Goal: Task Accomplishment & Management: Manage account settings

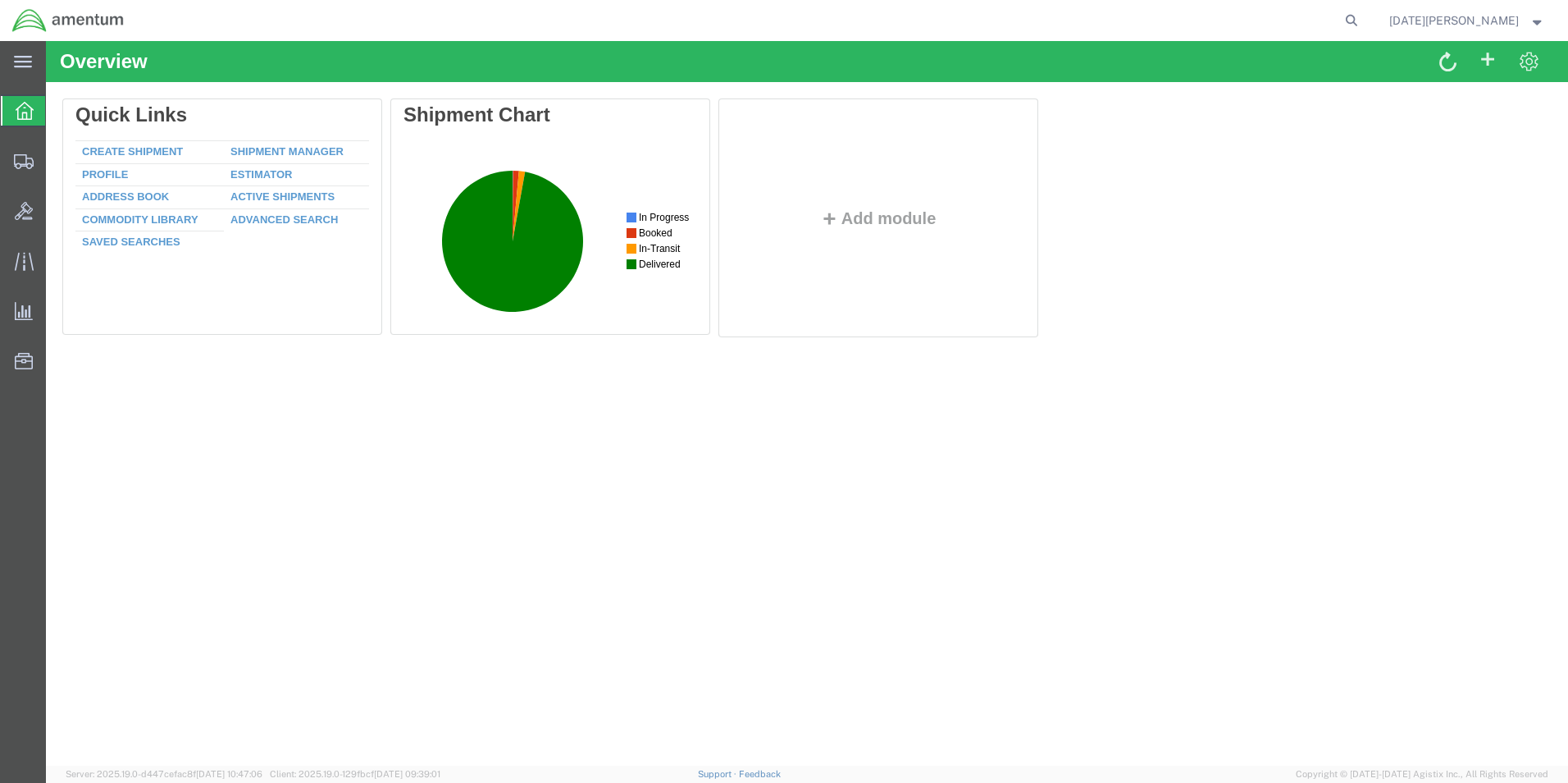
click at [1365, 24] on agx-global-search at bounding box center [1102, 20] width 525 height 41
click at [1363, 19] on icon at bounding box center [1351, 20] width 23 height 23
type input "56867381"
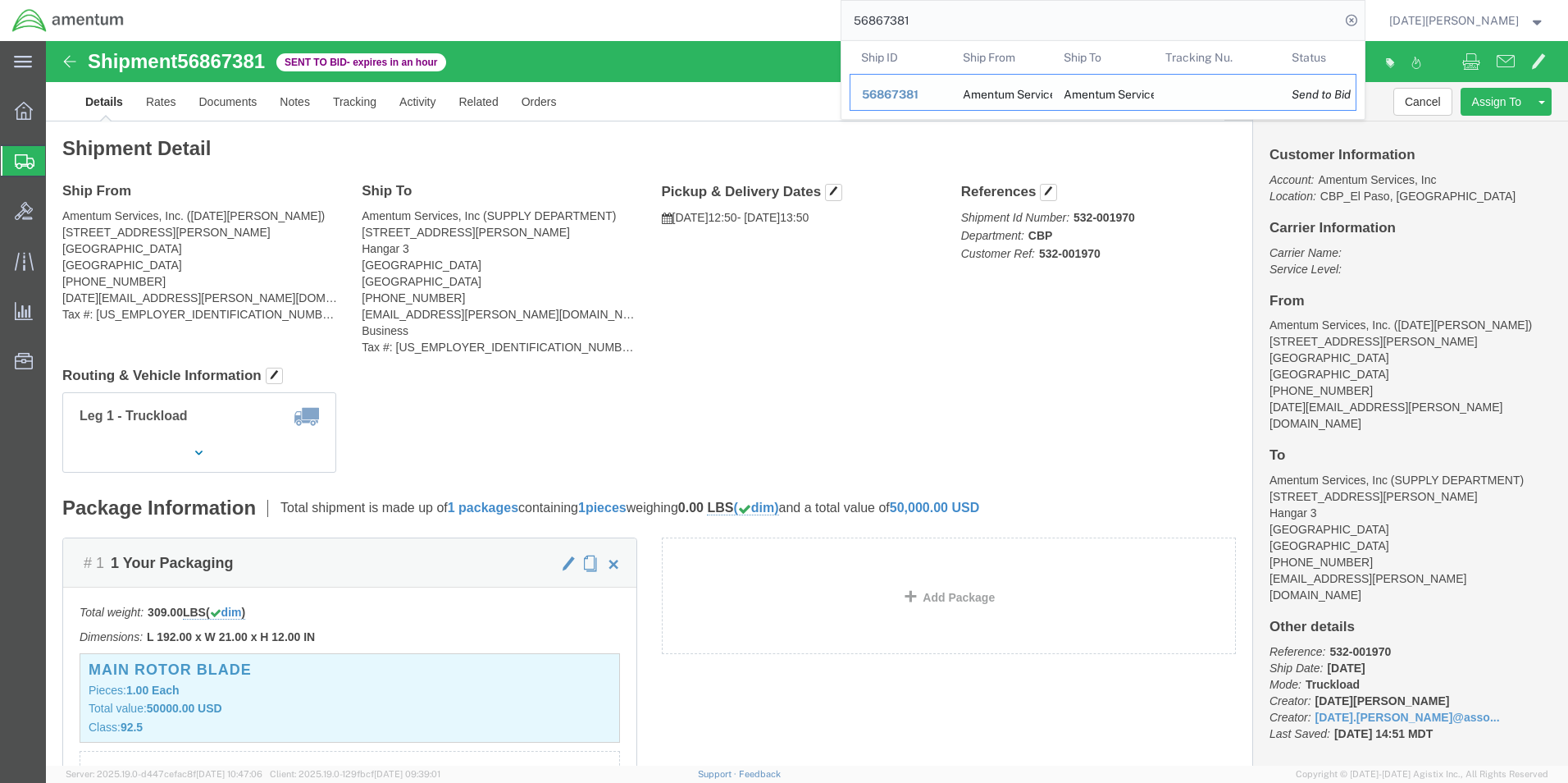
drag, startPoint x: 982, startPoint y: 88, endPoint x: 937, endPoint y: 47, distance: 60.9
click at [919, 88] on span "56867381" at bounding box center [890, 95] width 57 height 13
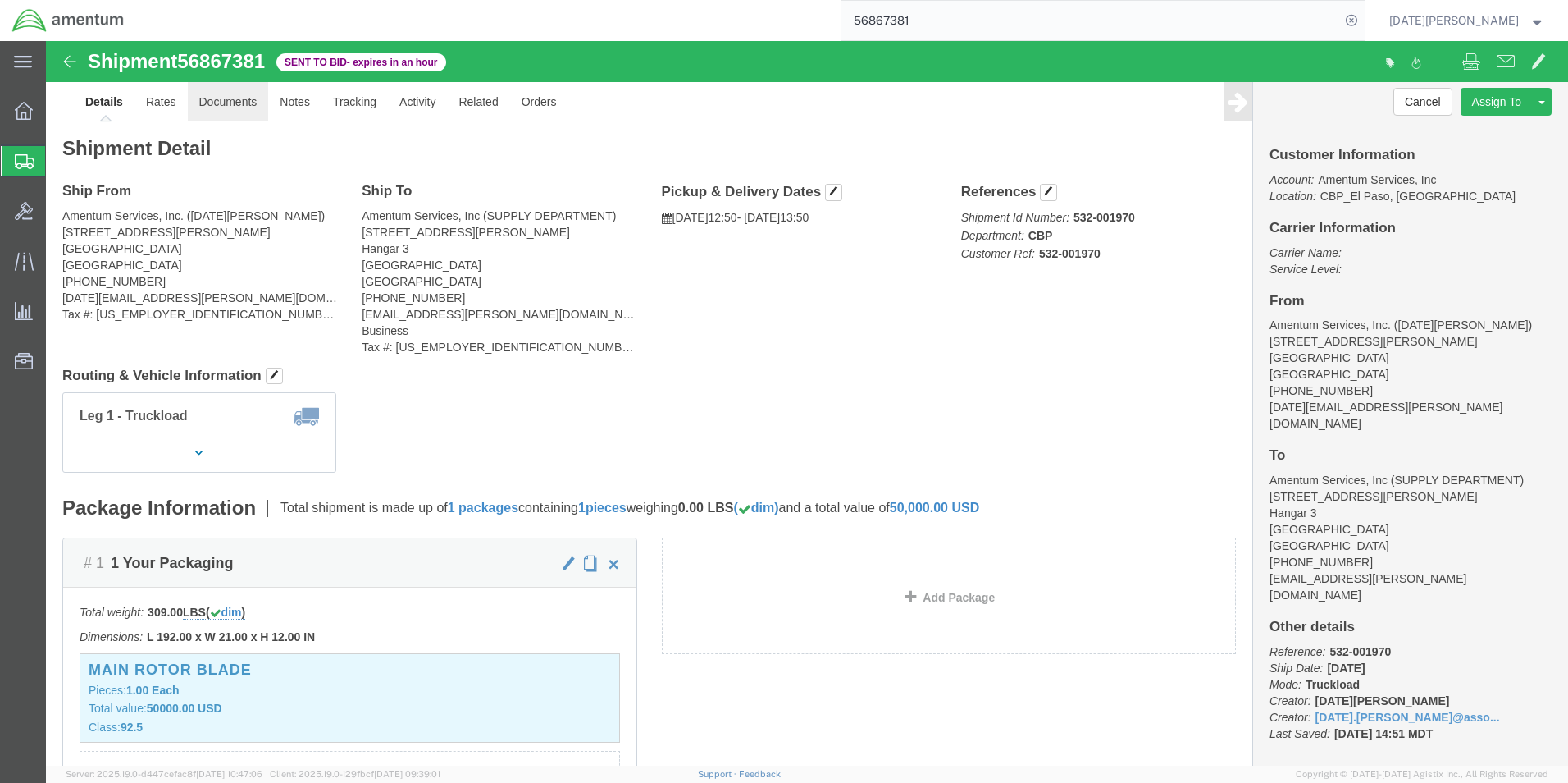
click link "Documents"
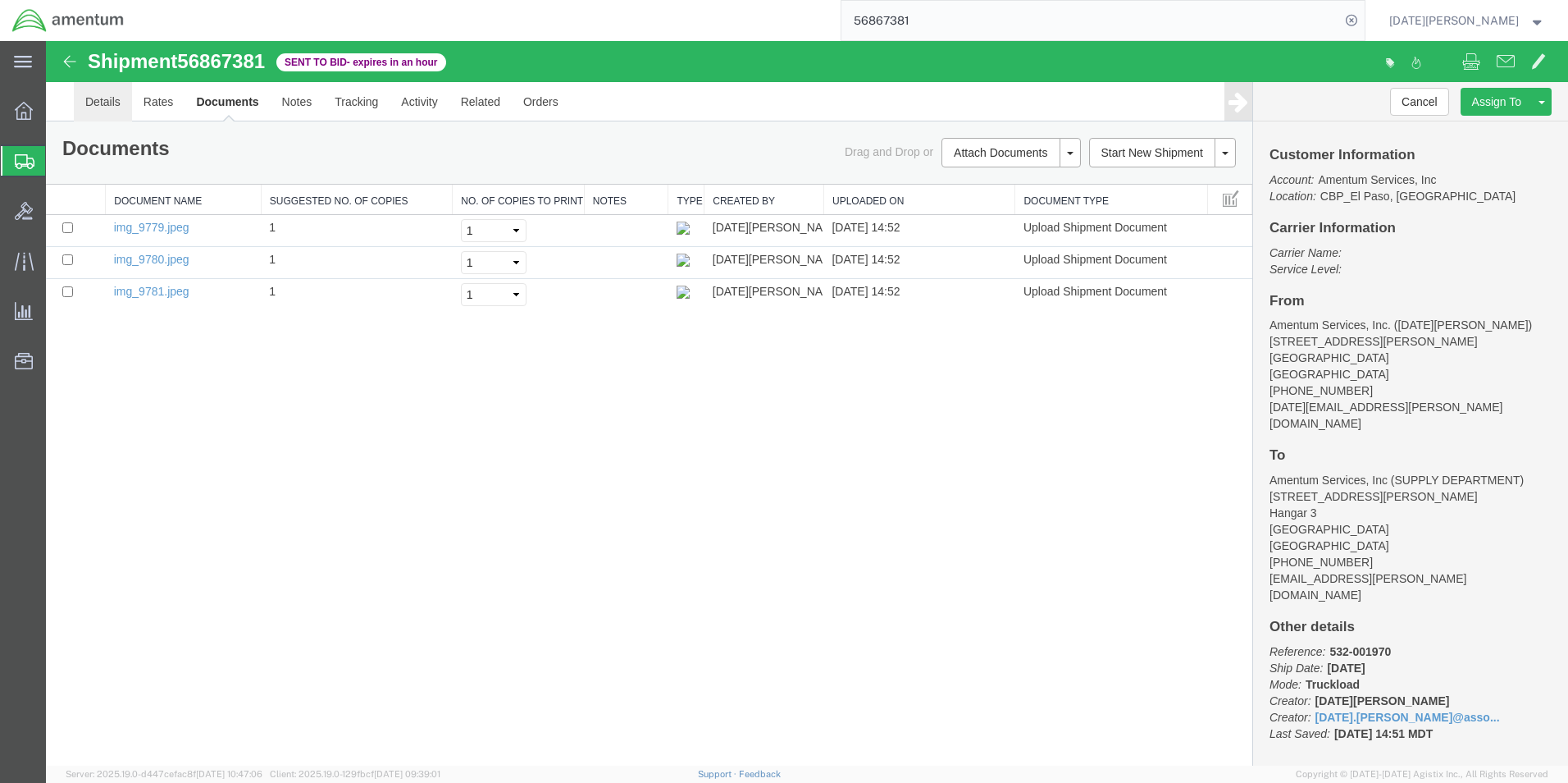
click at [109, 99] on link "Details" at bounding box center [102, 101] width 58 height 40
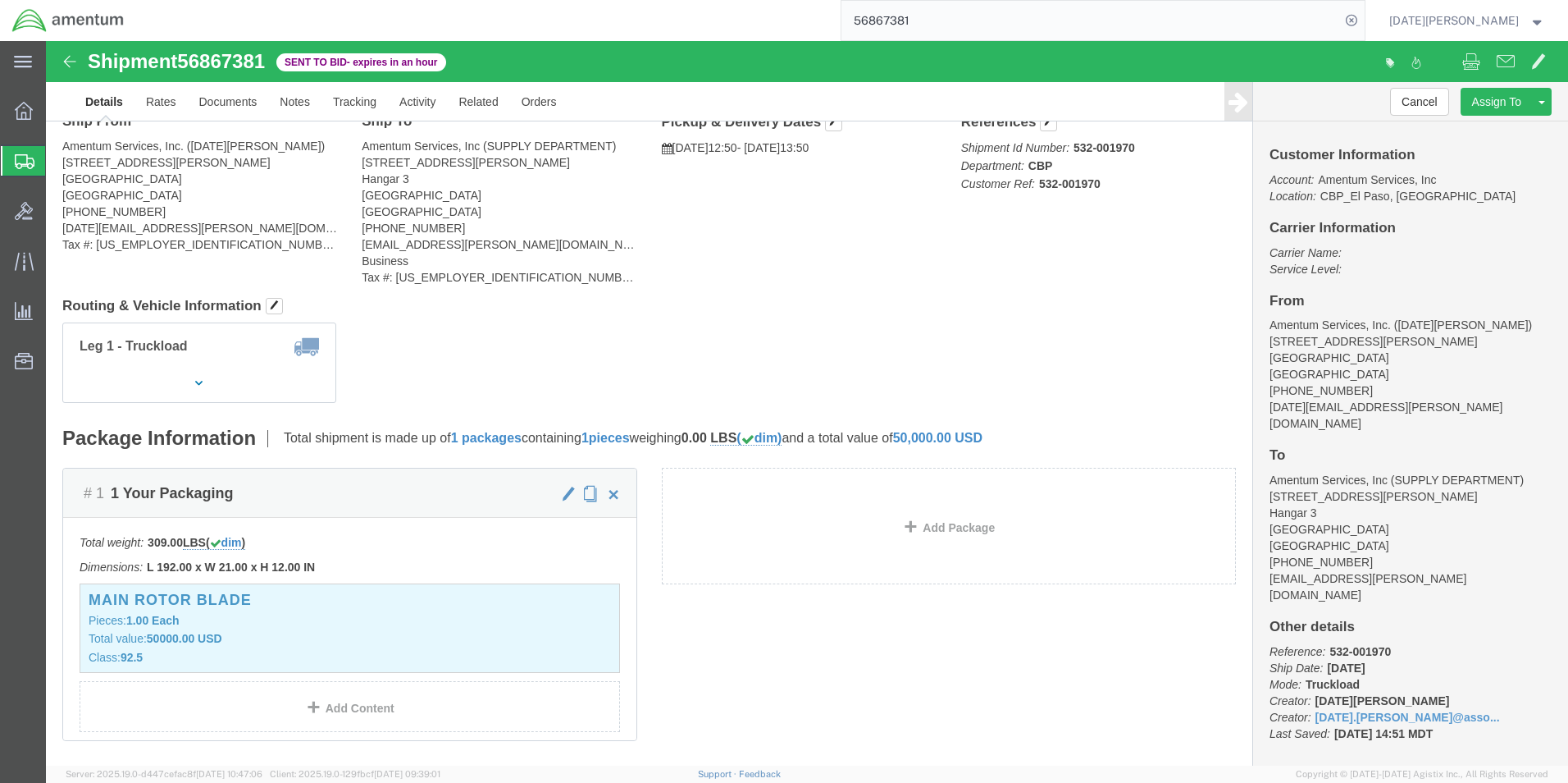
scroll to position [165, 0]
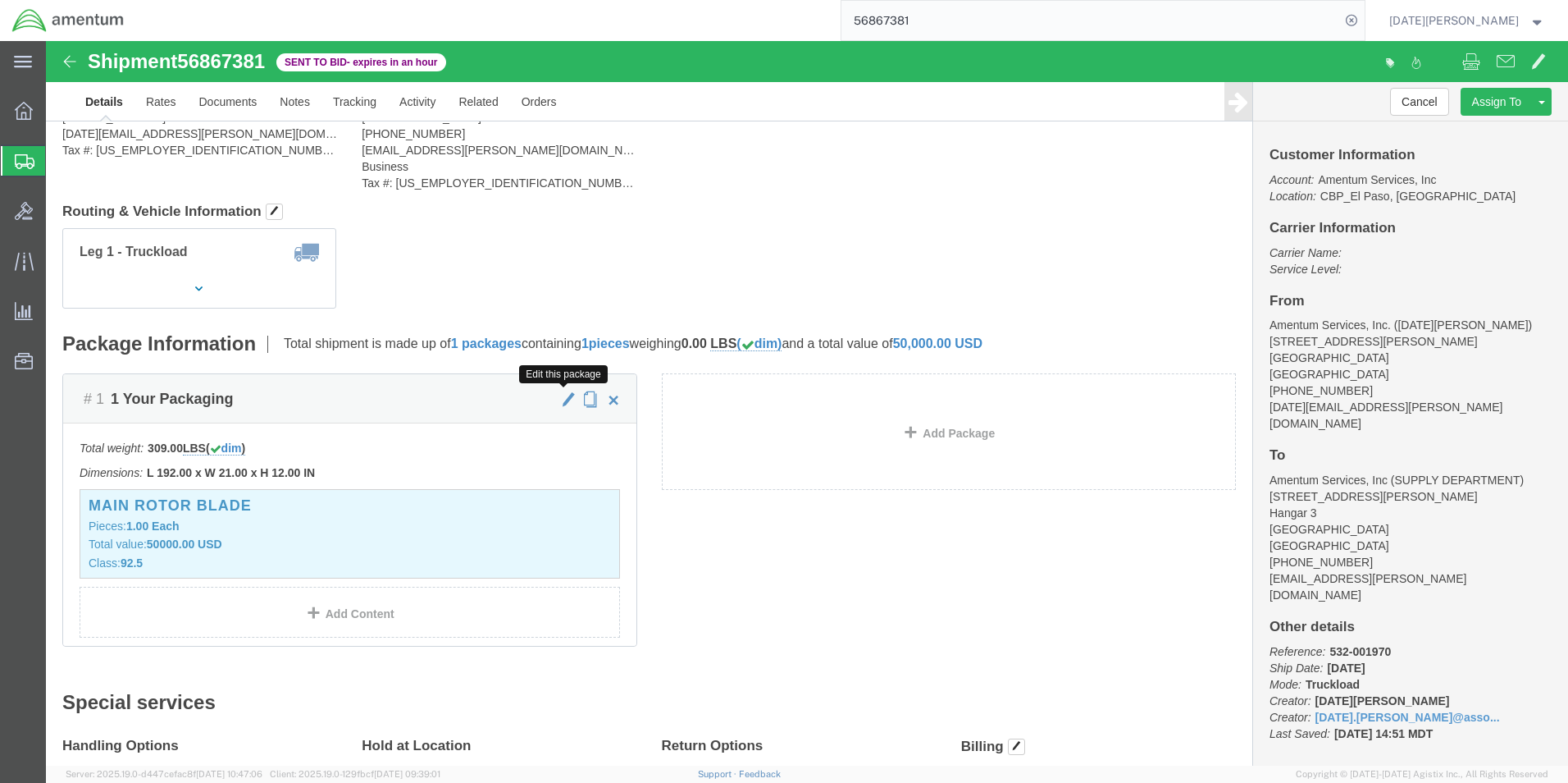
click span "button"
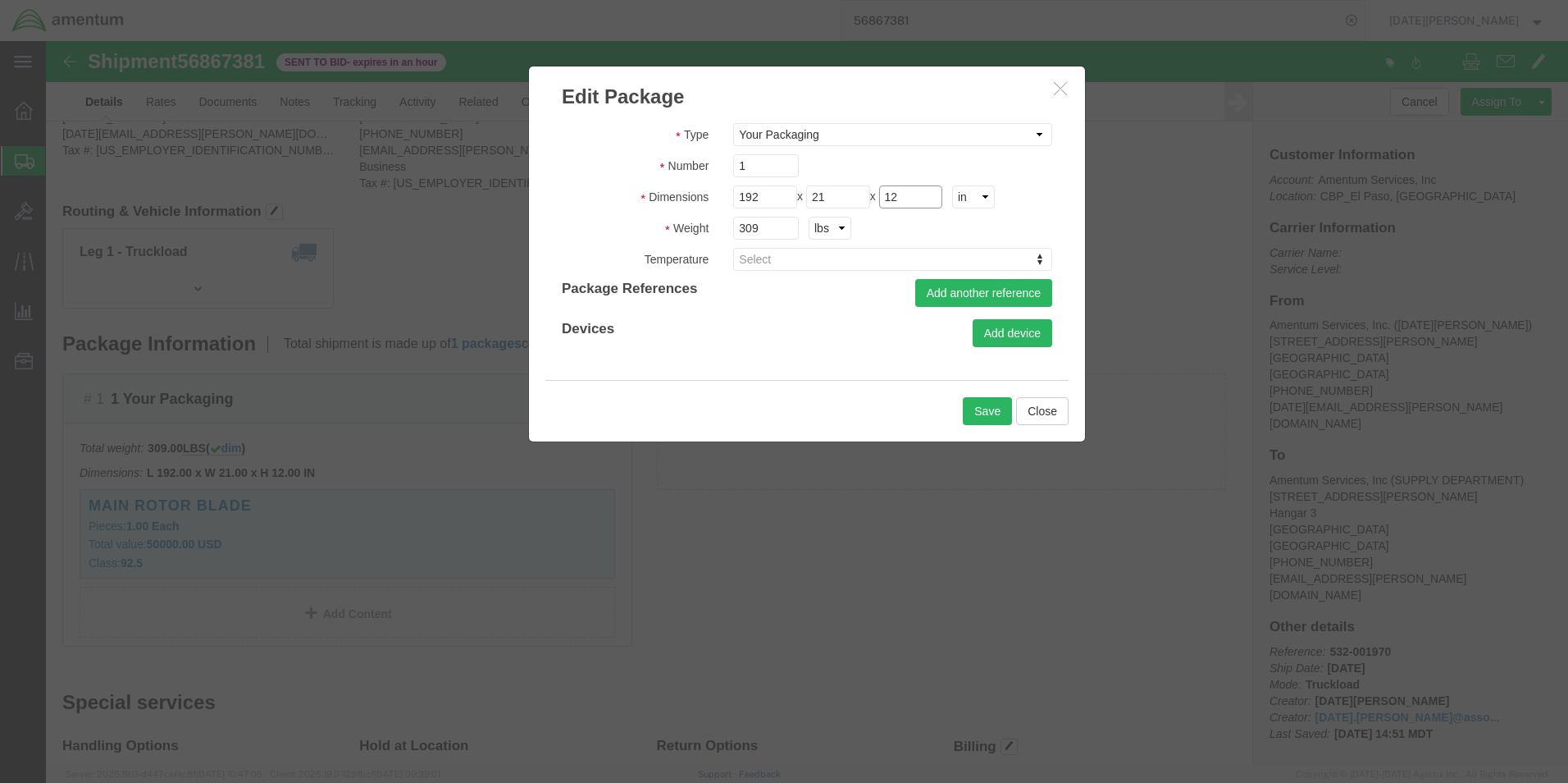
drag, startPoint x: 873, startPoint y: 157, endPoint x: 807, endPoint y: 155, distance: 66.0
click div "Length 192 x Width 21 x Height 12 cm ft in"
type input "19"
drag, startPoint x: 714, startPoint y: 192, endPoint x: 508, endPoint y: 201, distance: 206.2
click div "Type Bale(s) Basket(s) Bolt(s) Bottle(s) Buckets Bulk Bundle(s) Can(s) Cardboar…"
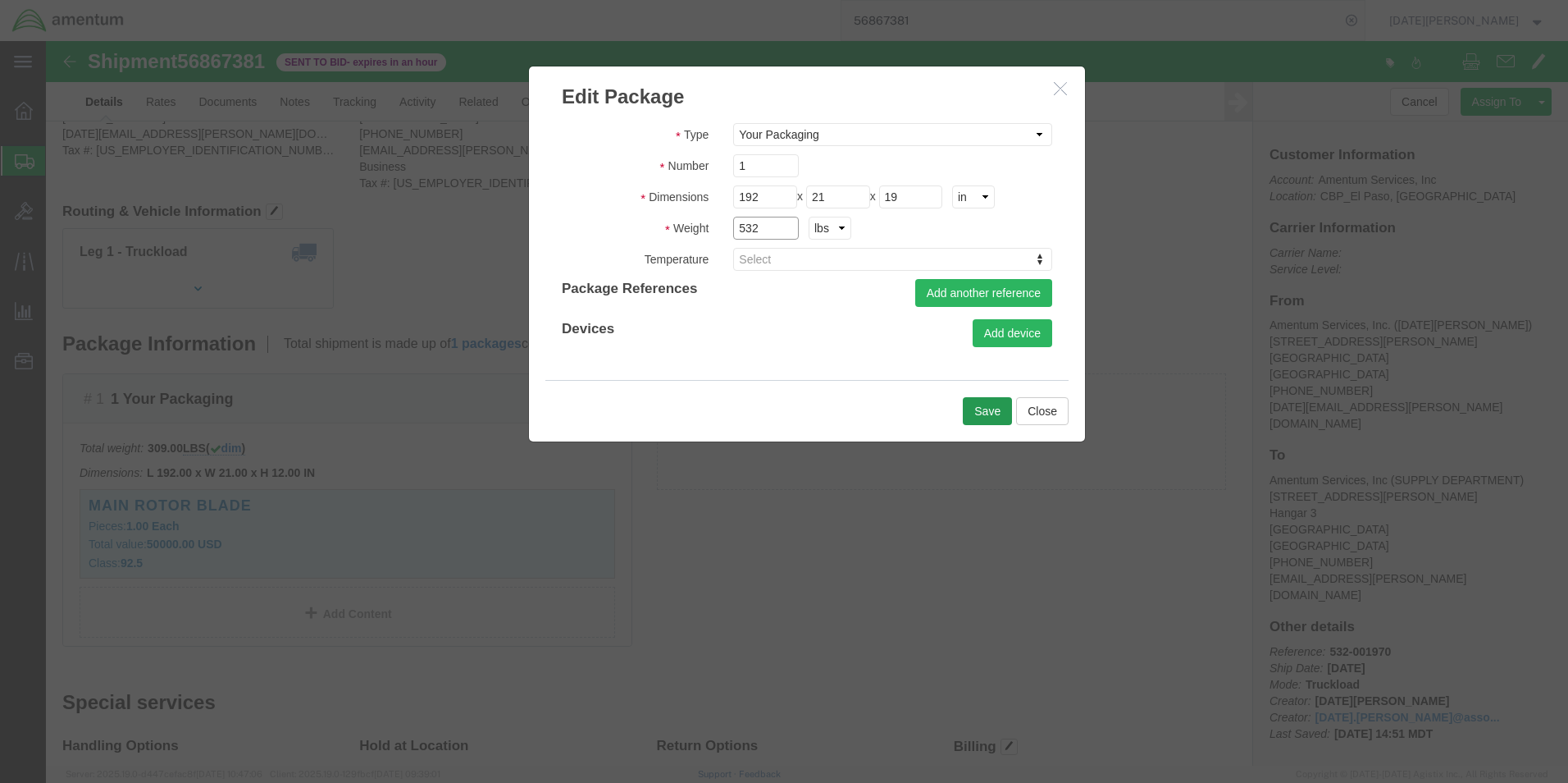
type input "532"
click button "Save"
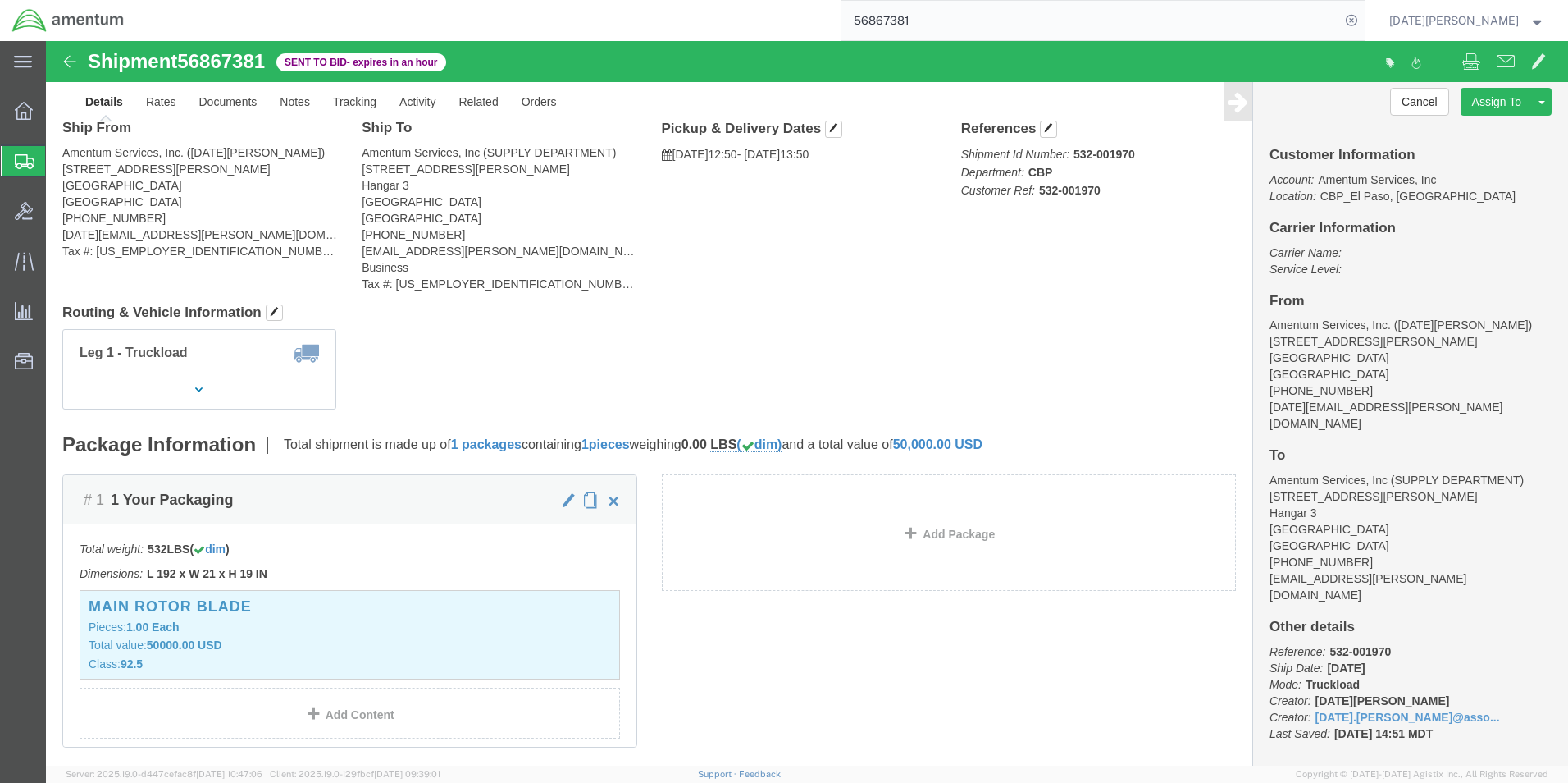
scroll to position [0, 0]
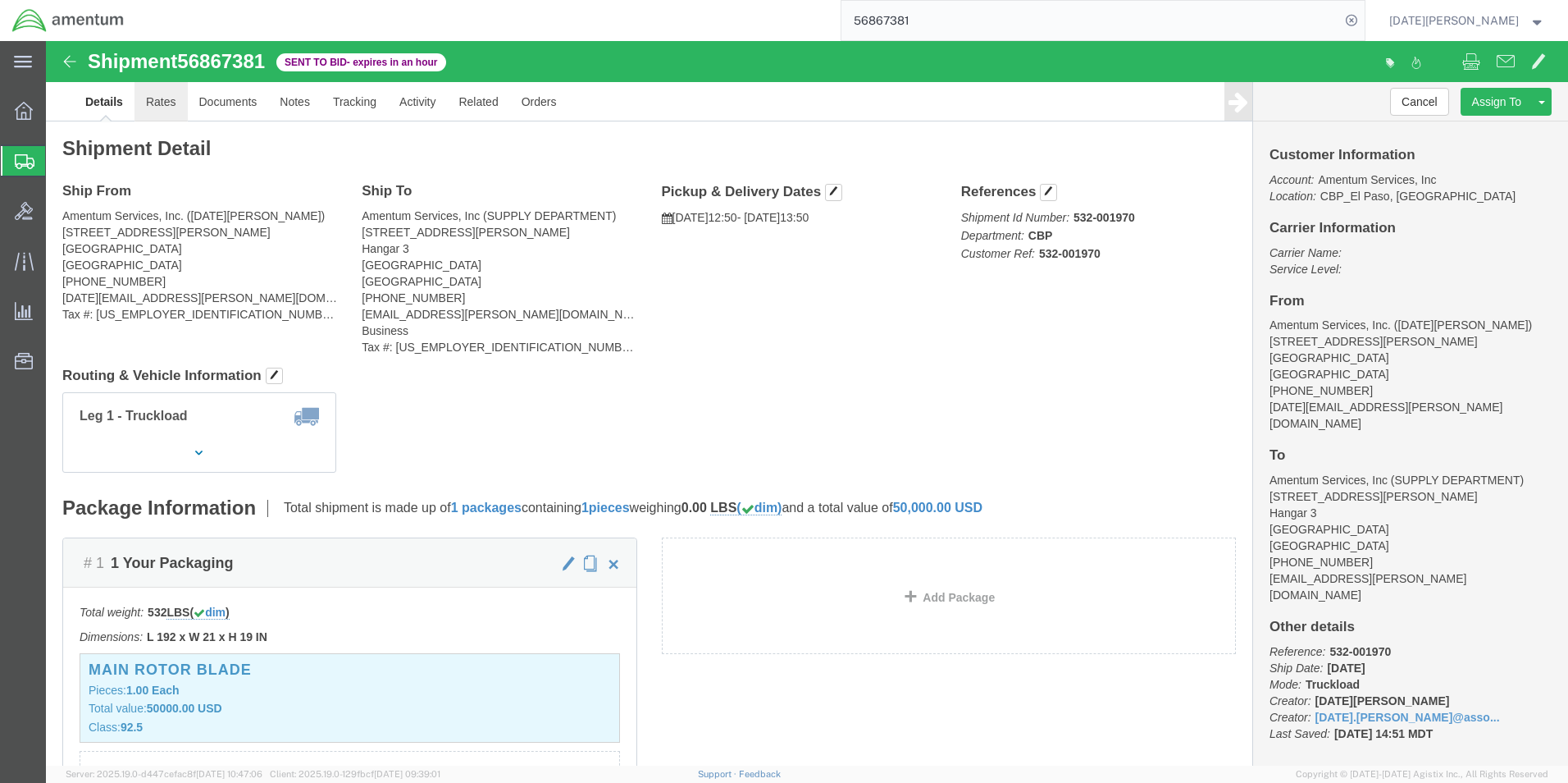
click link "Rates"
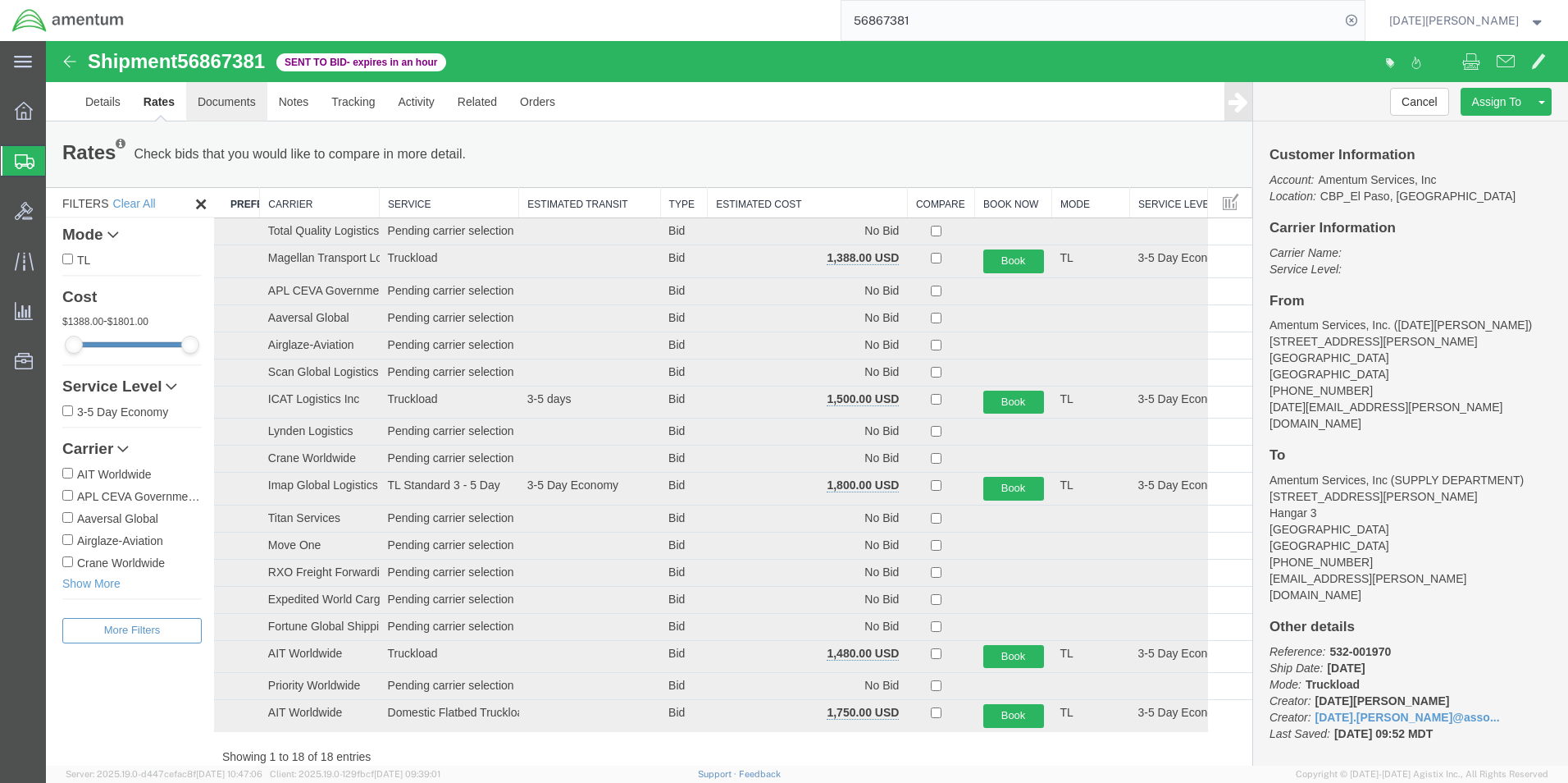
click at [218, 107] on link "Documents" at bounding box center [227, 101] width 81 height 40
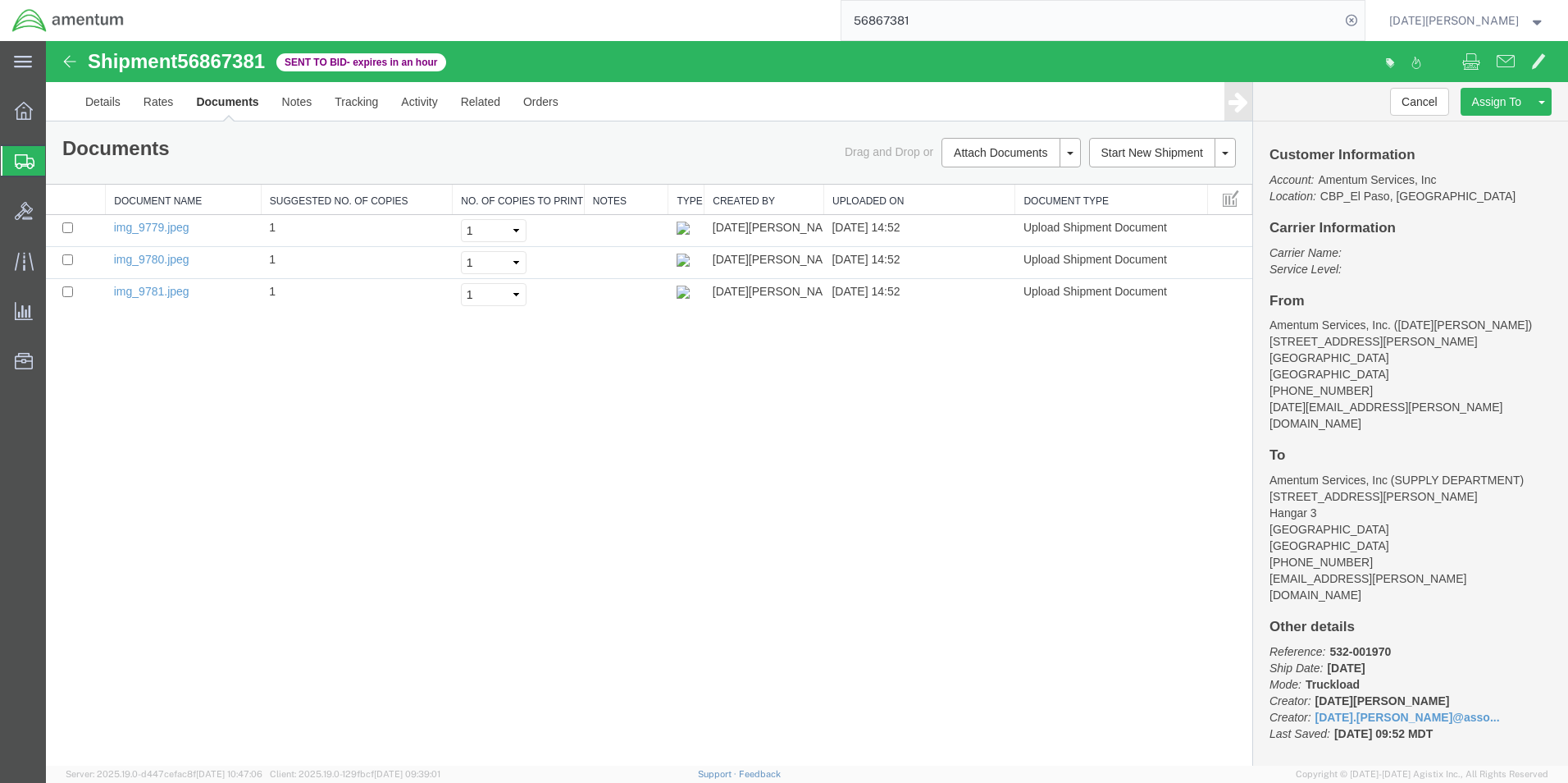
drag, startPoint x: 976, startPoint y: 368, endPoint x: 705, endPoint y: 205, distance: 316.2
click at [705, 205] on div "Shipment 56867381 3 of 3 Sent to Bid - expires in an hour Details Rates Documen…" at bounding box center [807, 403] width 1522 height 724
drag, startPoint x: 705, startPoint y: 205, endPoint x: 683, endPoint y: 327, distance: 124.0
click at [703, 343] on div "Shipment 56867381 3 of 3 Sent to Bid - expires in an hour Details Rates Documen…" at bounding box center [807, 403] width 1522 height 724
click at [516, 229] on select "Select 1 2 3 4 5" at bounding box center [493, 230] width 65 height 23
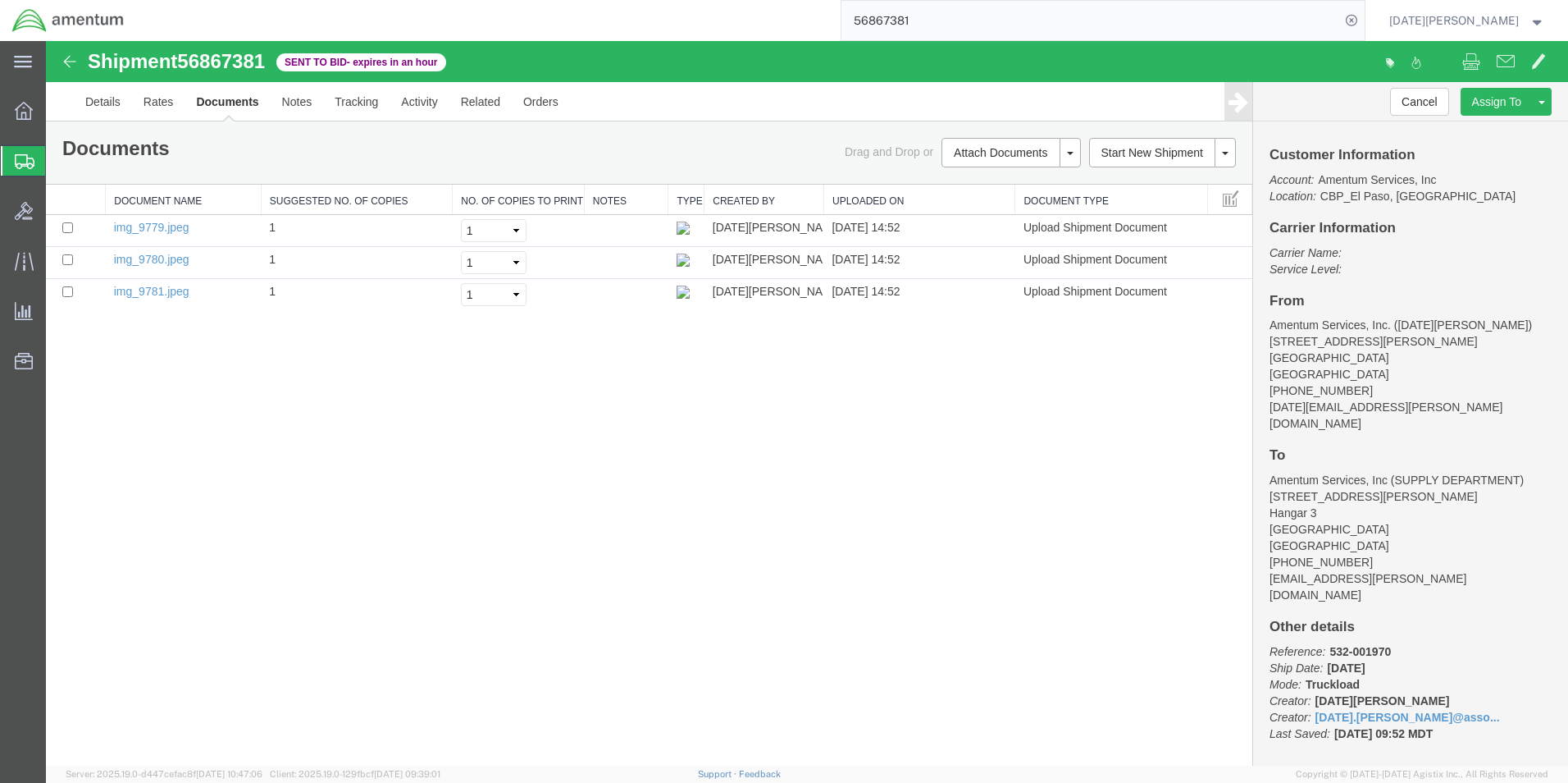
click at [695, 448] on div "Shipment 56867381 3 of 3 Sent to Bid - expires in an hour Details Rates Documen…" at bounding box center [807, 403] width 1522 height 724
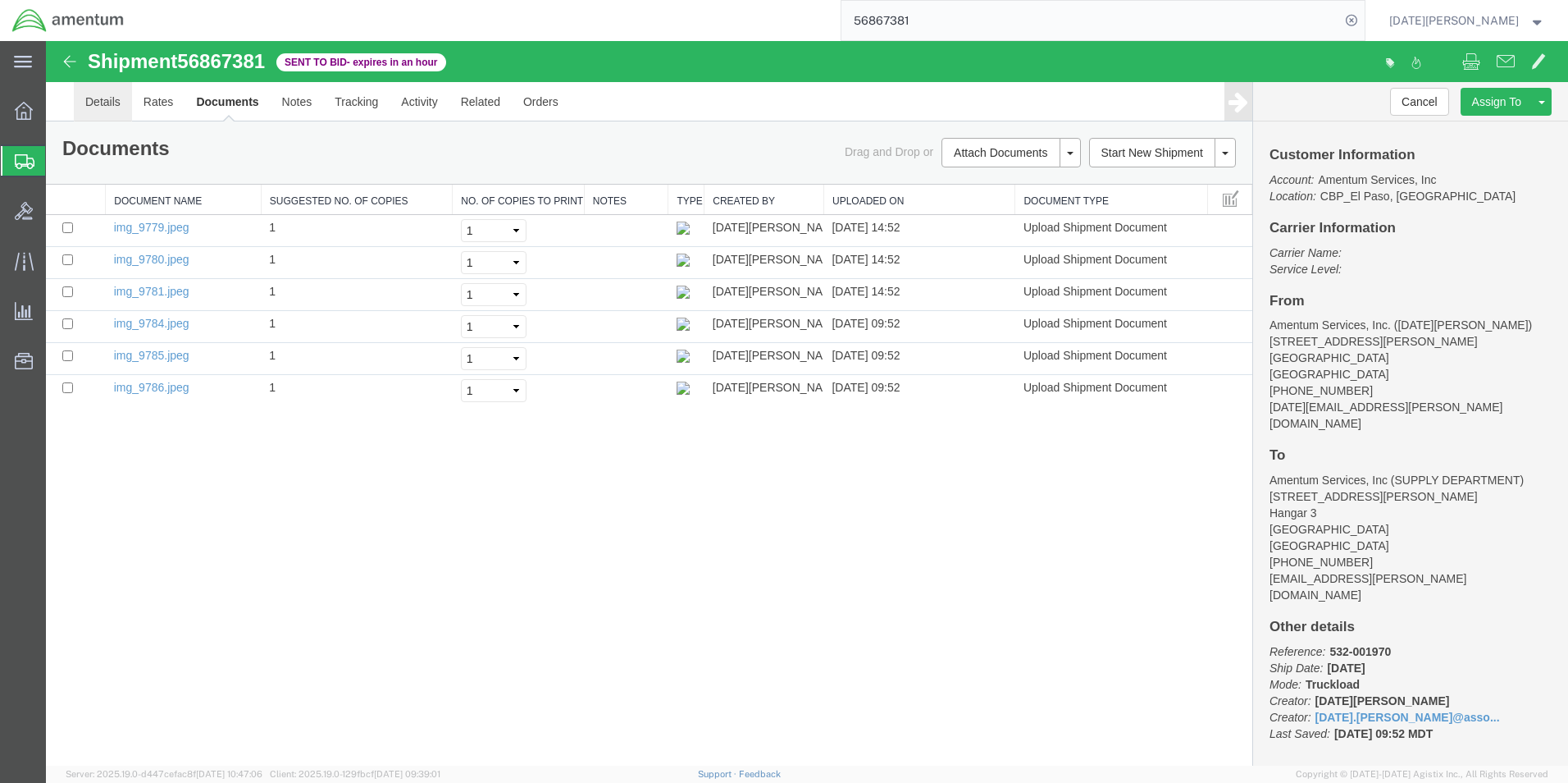
click at [111, 108] on link "Details" at bounding box center [102, 101] width 58 height 40
